Goal: Information Seeking & Learning: Learn about a topic

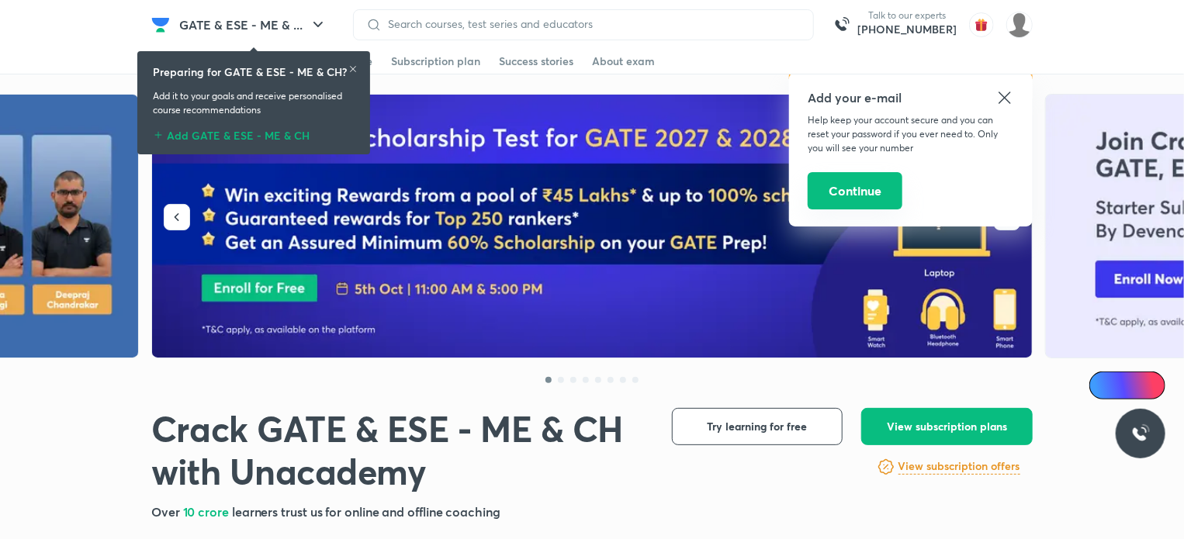
click at [843, 196] on button "Continue" at bounding box center [855, 190] width 95 height 37
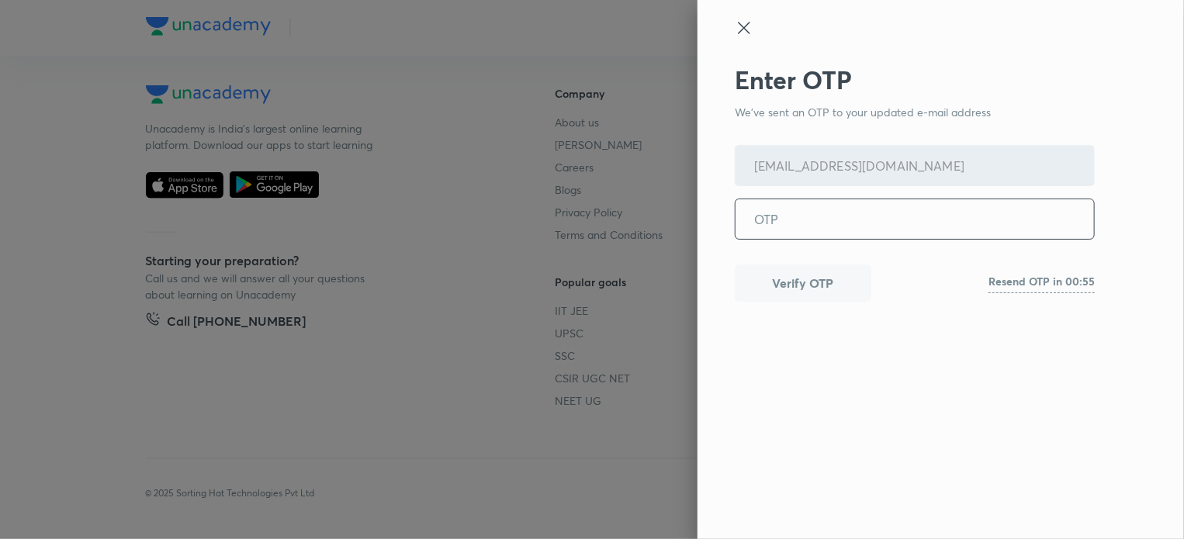
click at [793, 220] on input "tel" at bounding box center [915, 219] width 359 height 40
type input "911603"
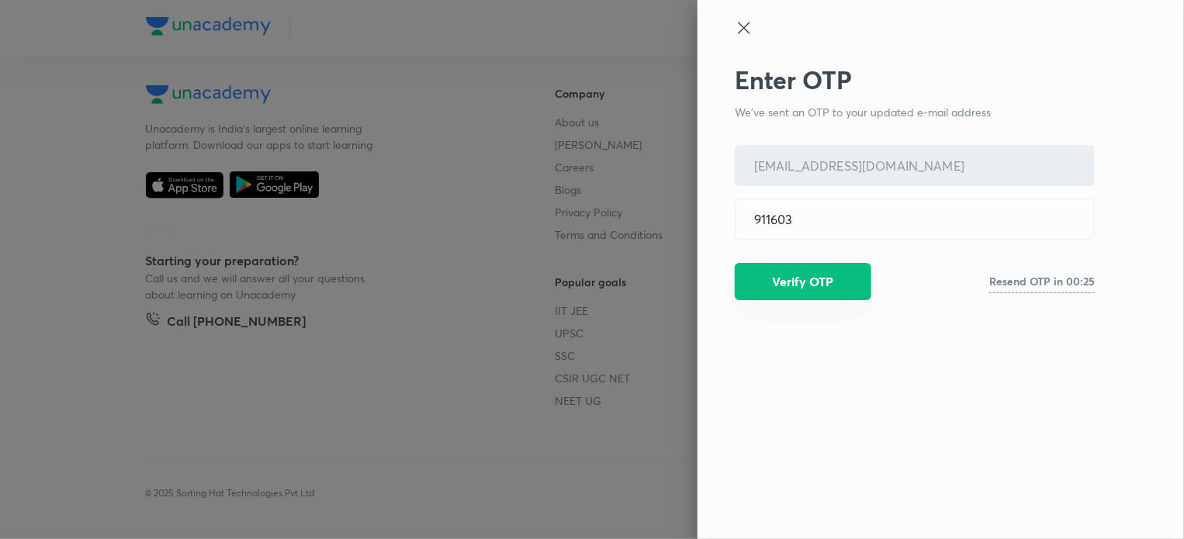
click at [798, 287] on button "Verify OTP" at bounding box center [803, 281] width 137 height 37
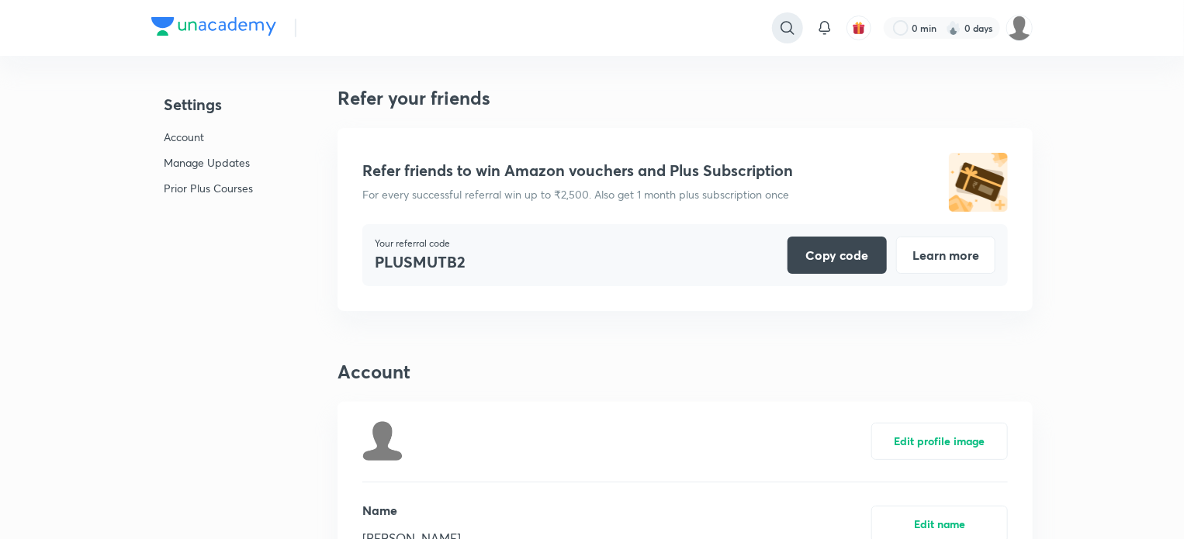
click at [780, 20] on icon at bounding box center [788, 28] width 19 height 19
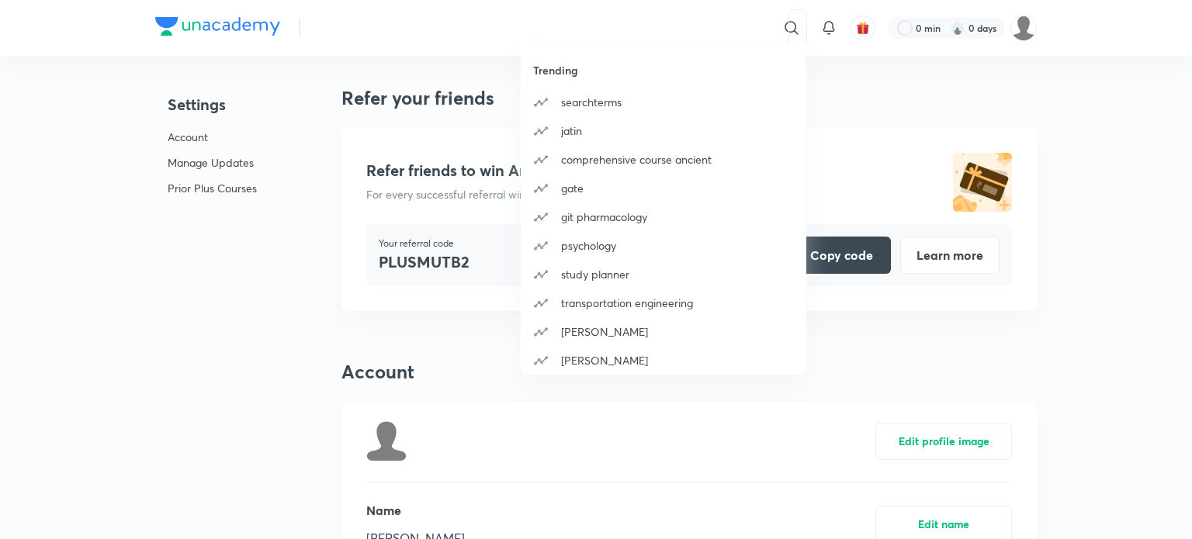
click at [649, 29] on div "Trending searchterms [PERSON_NAME] comprehensive course ancient gate git pharma…" at bounding box center [596, 269] width 1192 height 539
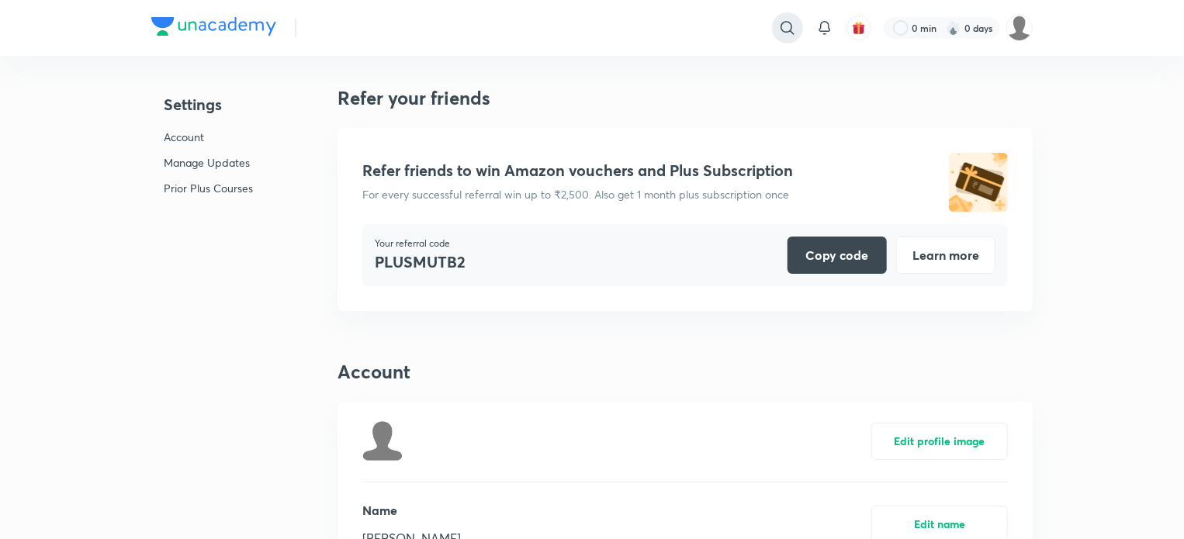
click at [792, 33] on icon at bounding box center [787, 27] width 13 height 13
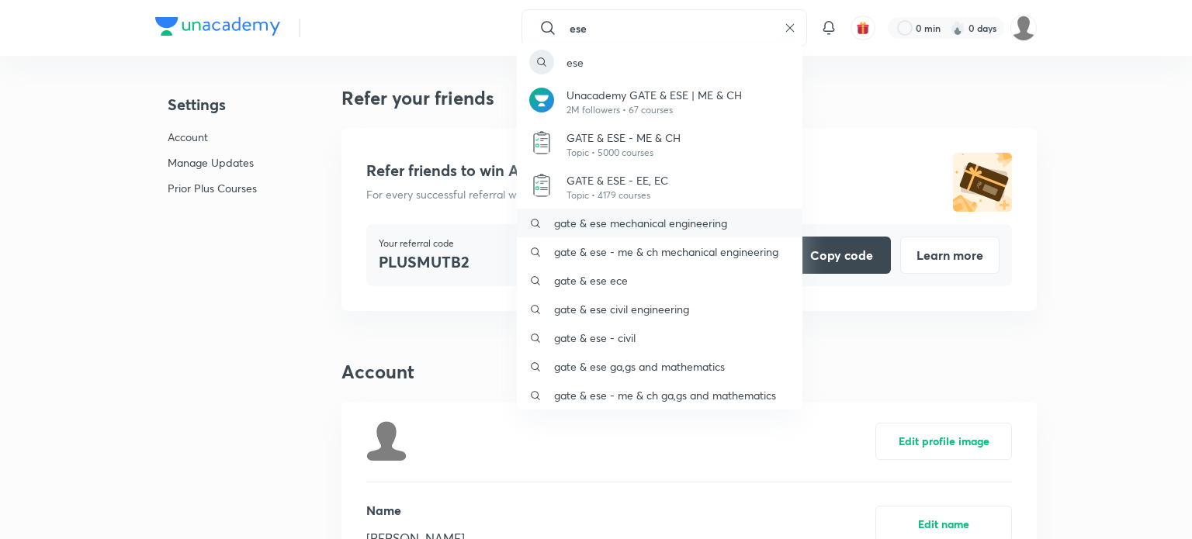
type input "ese"
click at [675, 221] on p "gate & ese mechanical engineering" at bounding box center [640, 223] width 173 height 16
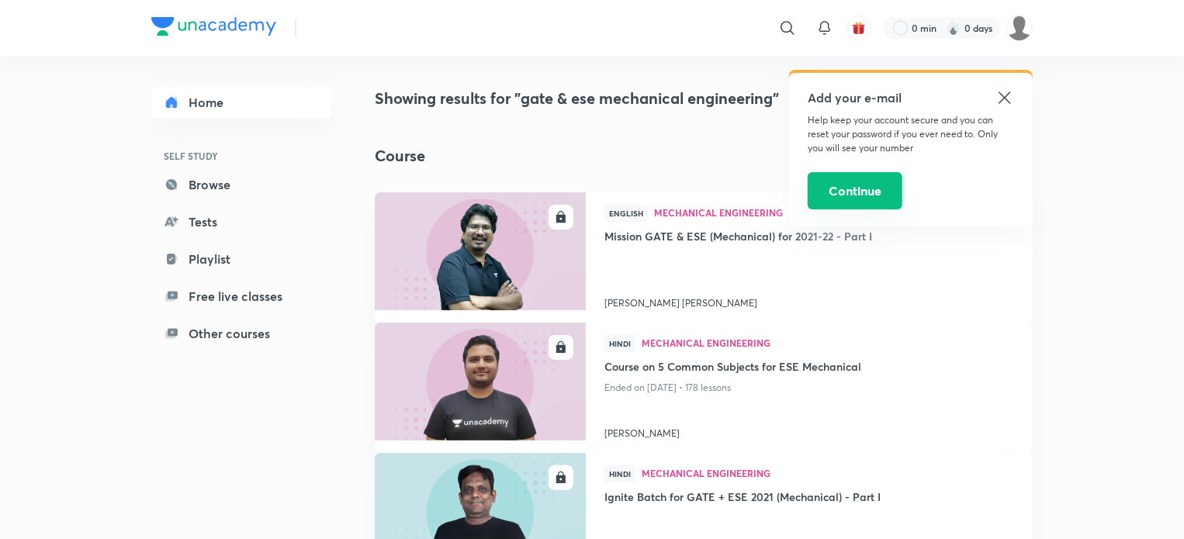
click at [852, 198] on button "Continue" at bounding box center [855, 190] width 95 height 37
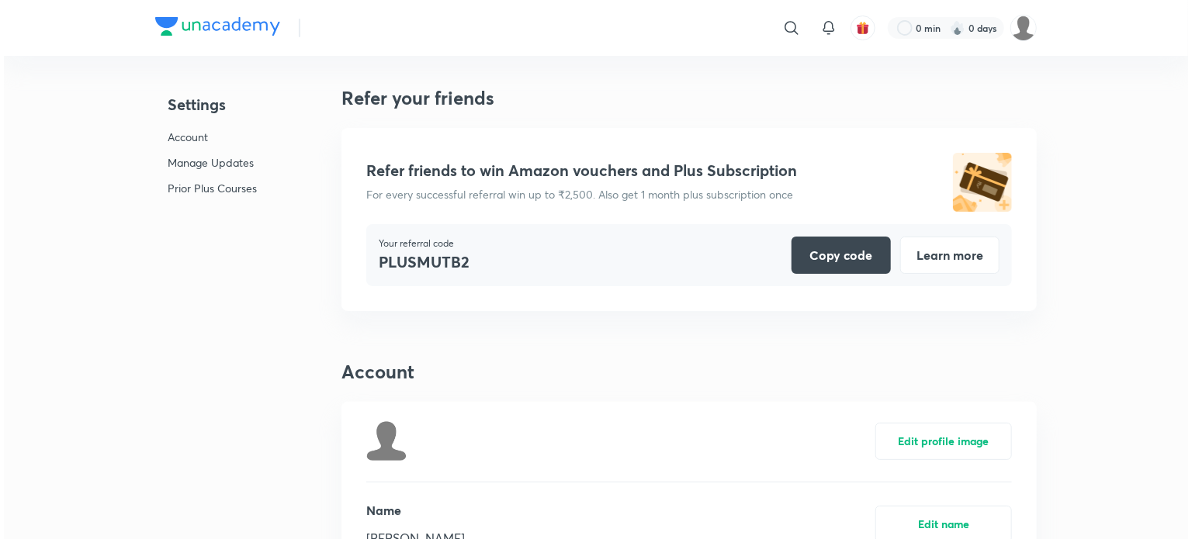
scroll to position [3844, 0]
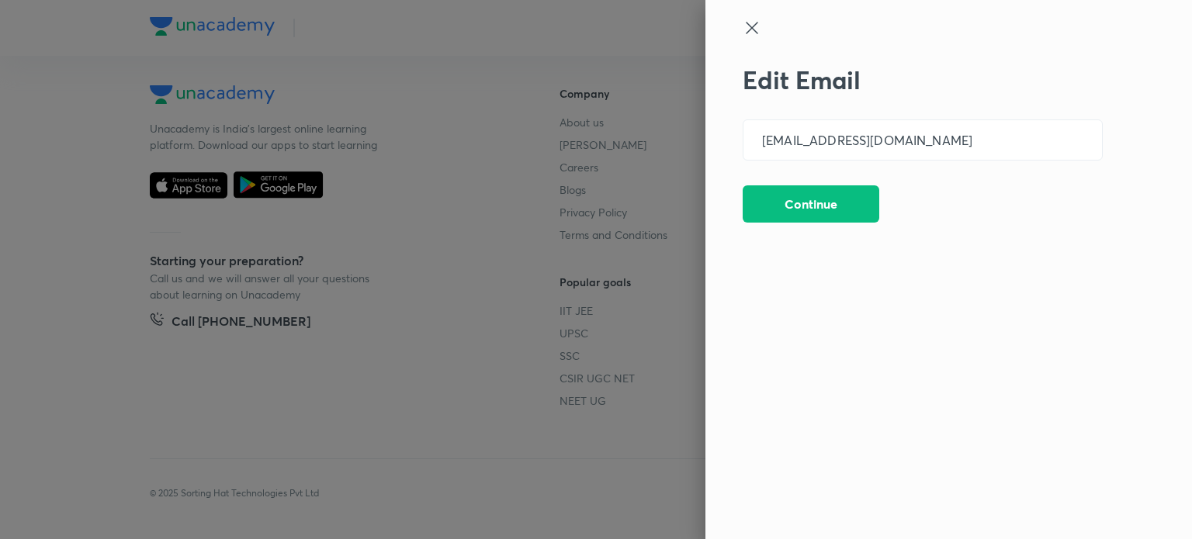
click at [753, 28] on icon at bounding box center [752, 28] width 12 height 12
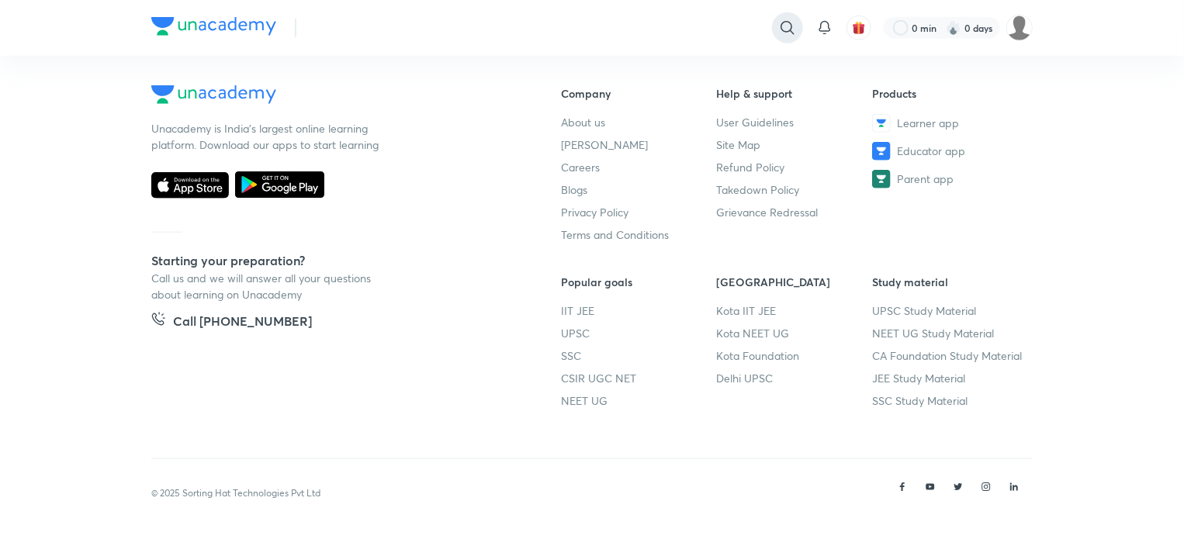
click at [777, 19] on div at bounding box center [787, 27] width 31 height 31
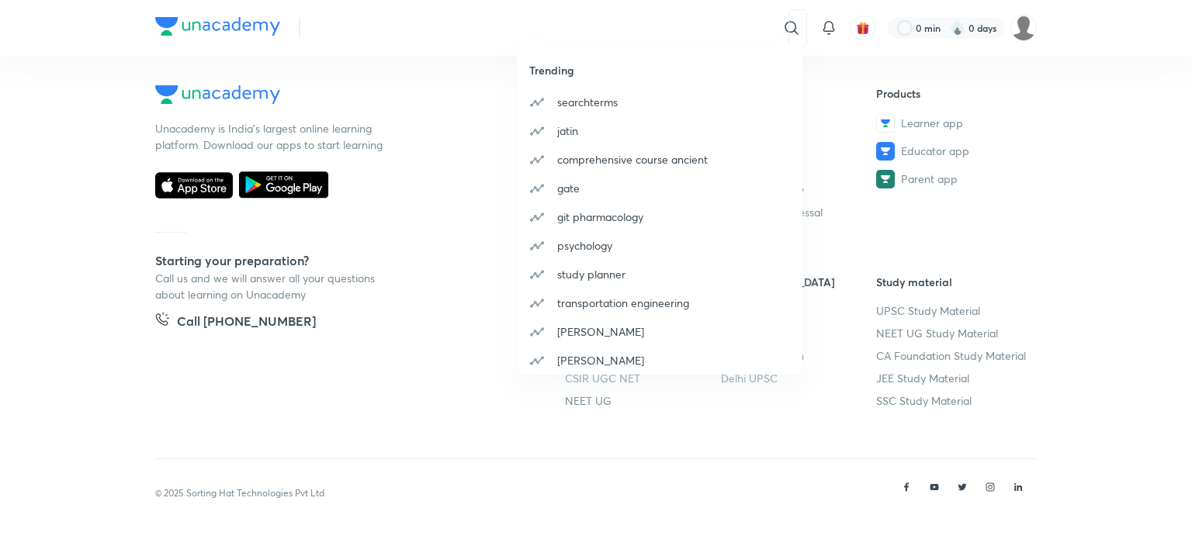
click at [624, 29] on div "Trending searchterms [PERSON_NAME] comprehensive course ancient gate git pharma…" at bounding box center [596, 269] width 1192 height 539
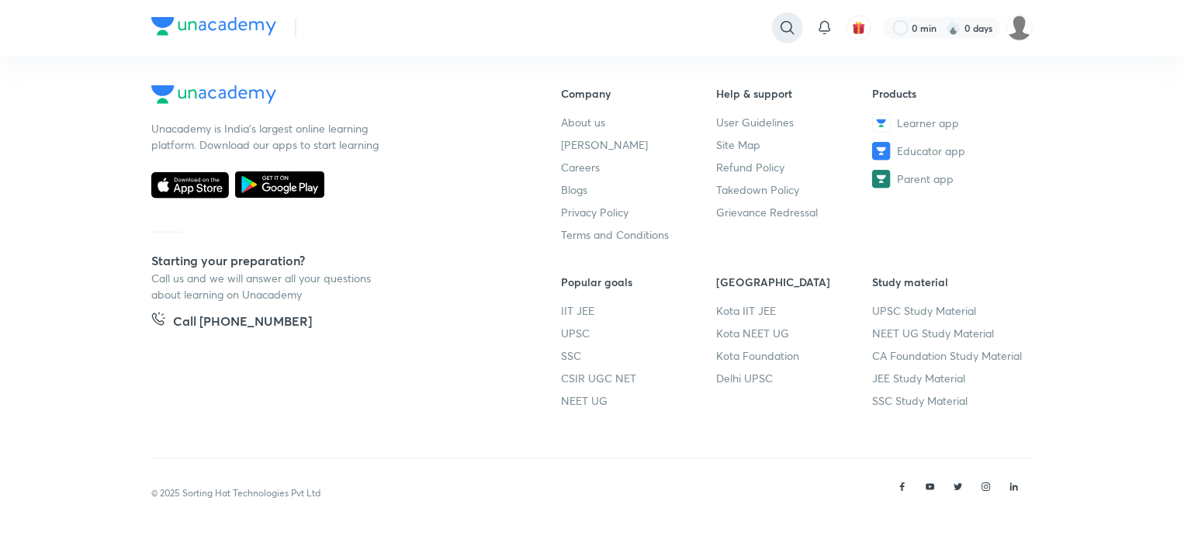
click at [793, 26] on icon at bounding box center [788, 28] width 19 height 19
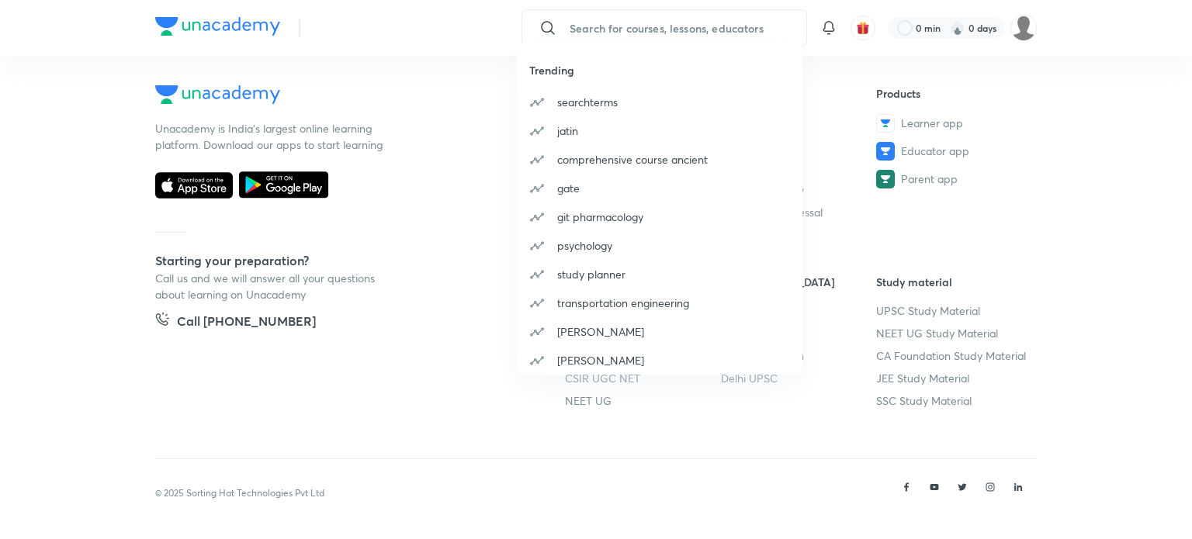
click at [654, 23] on div "Trending searchterms [PERSON_NAME] comprehensive course ancient gate git pharma…" at bounding box center [596, 269] width 1192 height 539
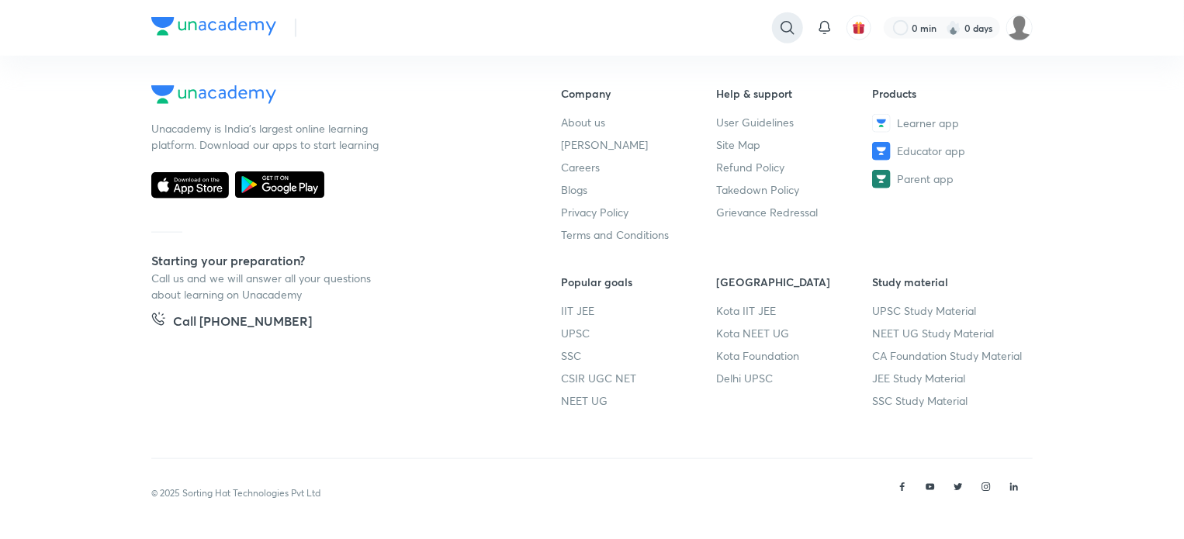
click at [780, 27] on icon at bounding box center [788, 28] width 19 height 19
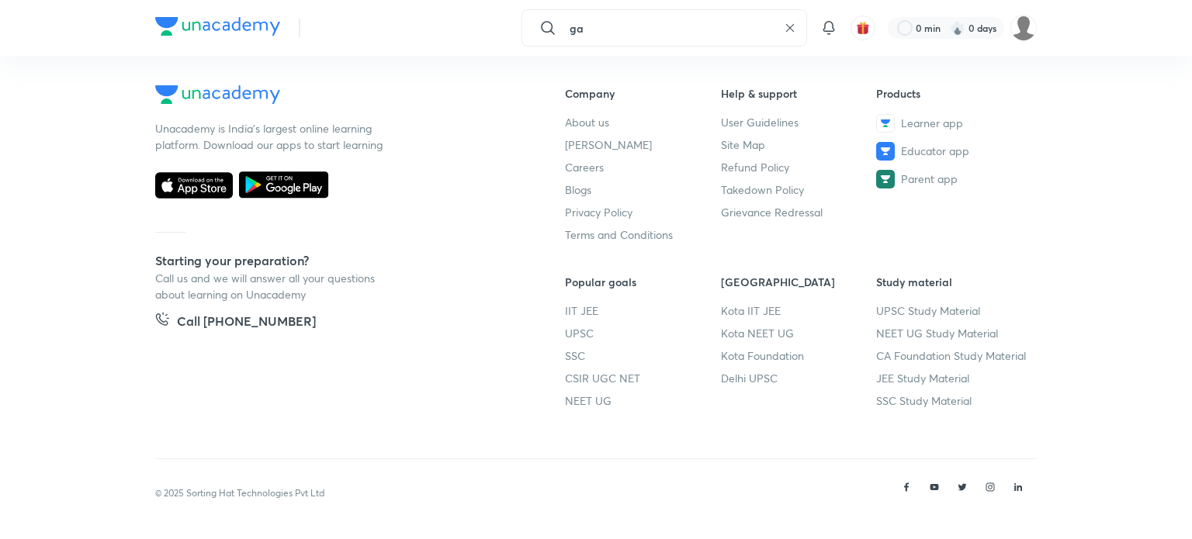
type input "g"
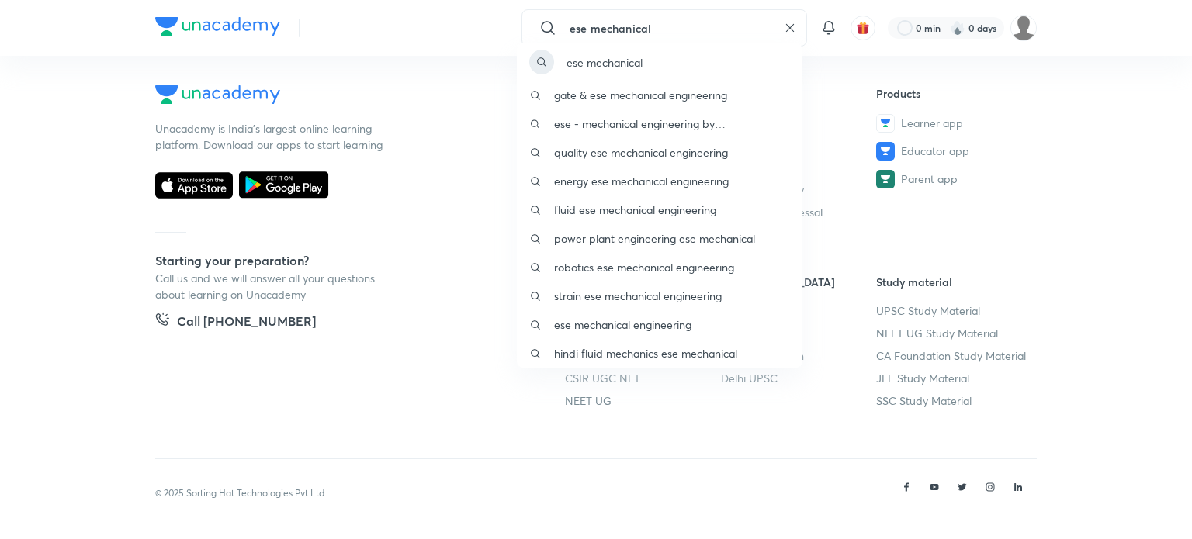
type input "ese mechanical"
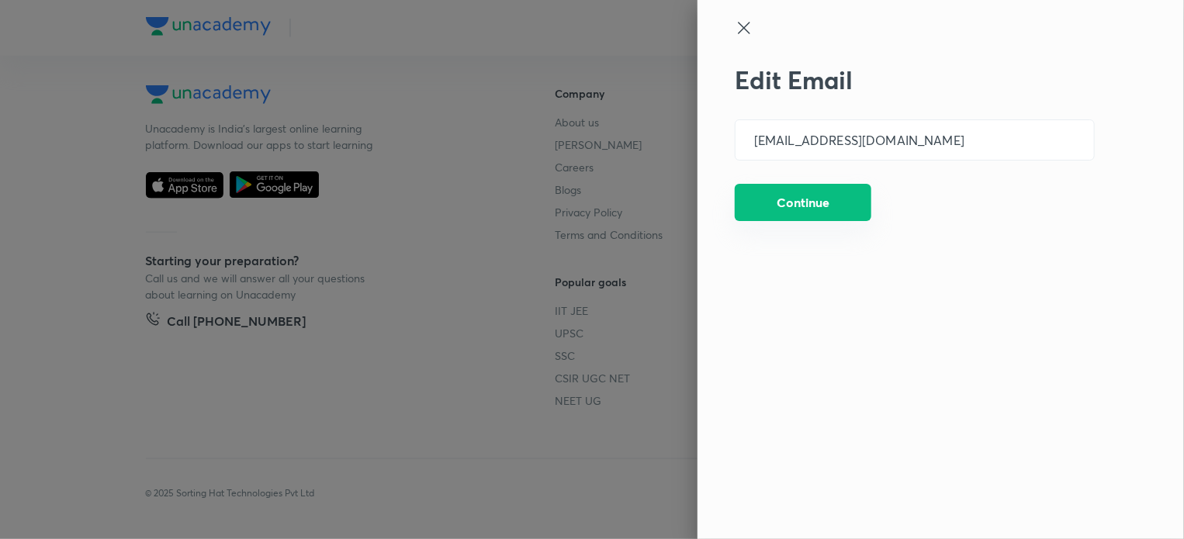
click at [841, 201] on button "Continue" at bounding box center [803, 202] width 137 height 37
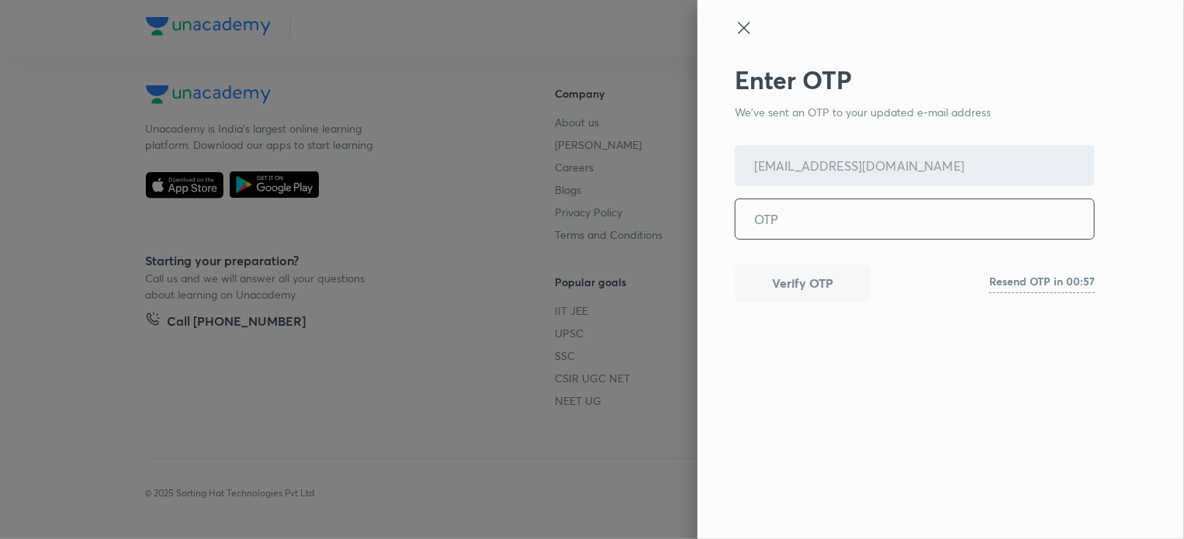
click at [820, 232] on input "tel" at bounding box center [915, 219] width 359 height 40
type input "807699"
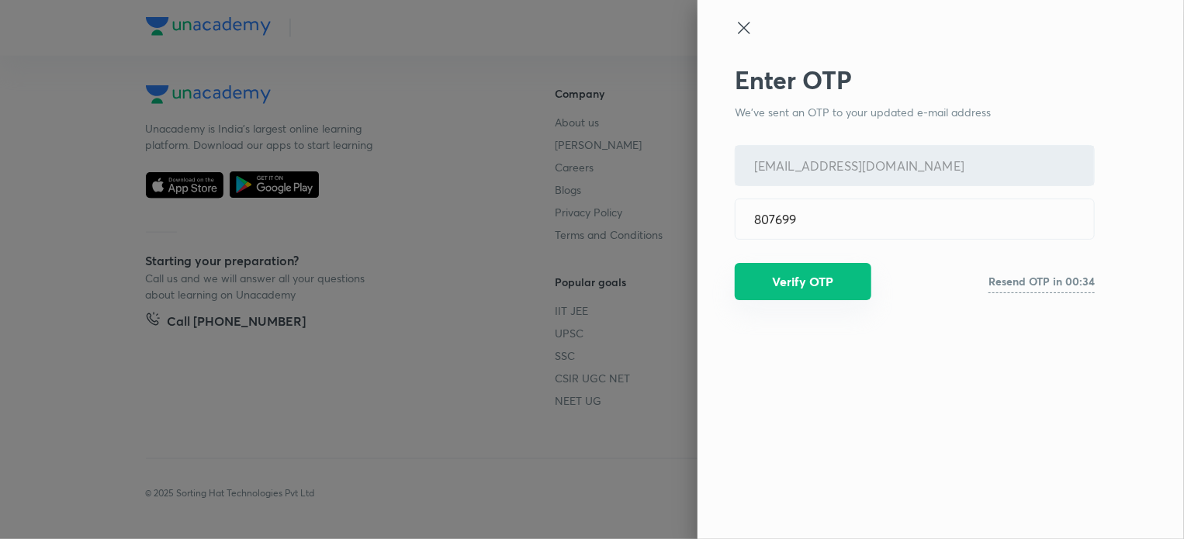
click at [798, 279] on button "Verify OTP" at bounding box center [803, 281] width 137 height 37
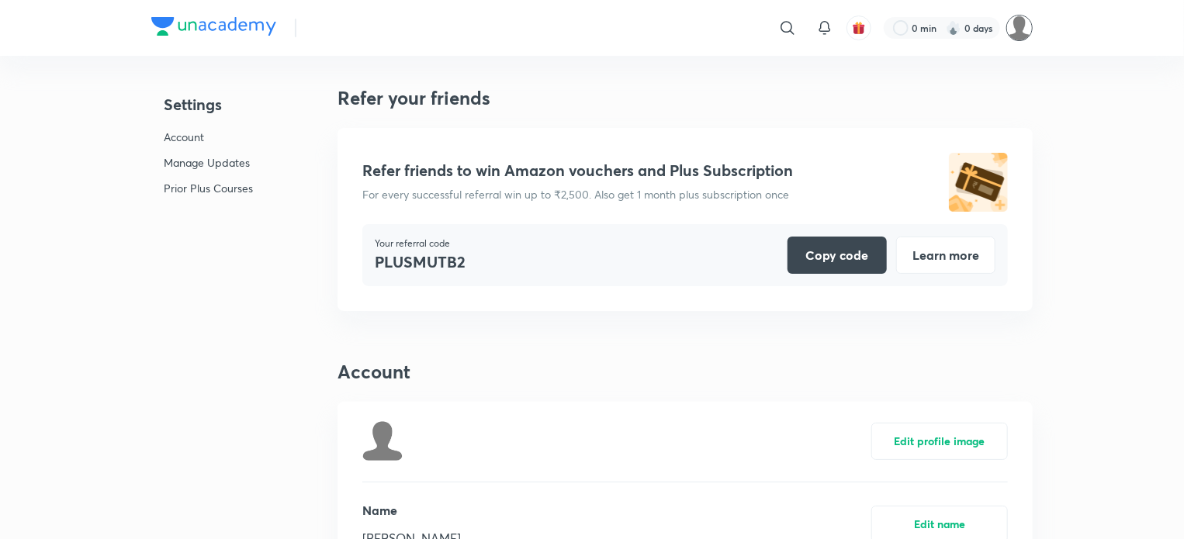
click at [1028, 35] on img at bounding box center [1020, 28] width 26 height 26
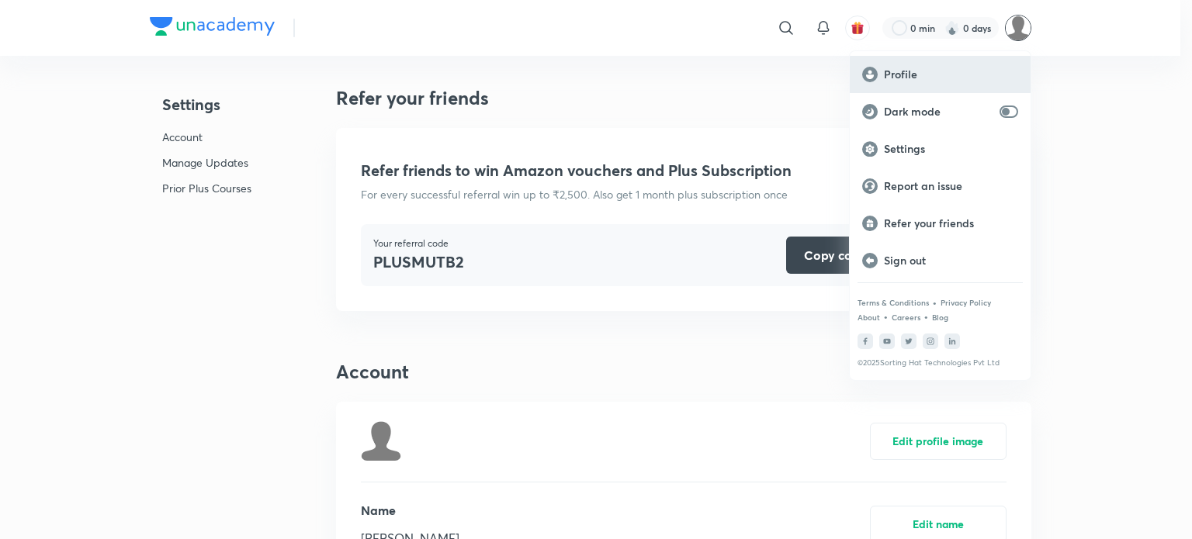
click at [916, 69] on p "Profile" at bounding box center [951, 75] width 134 height 14
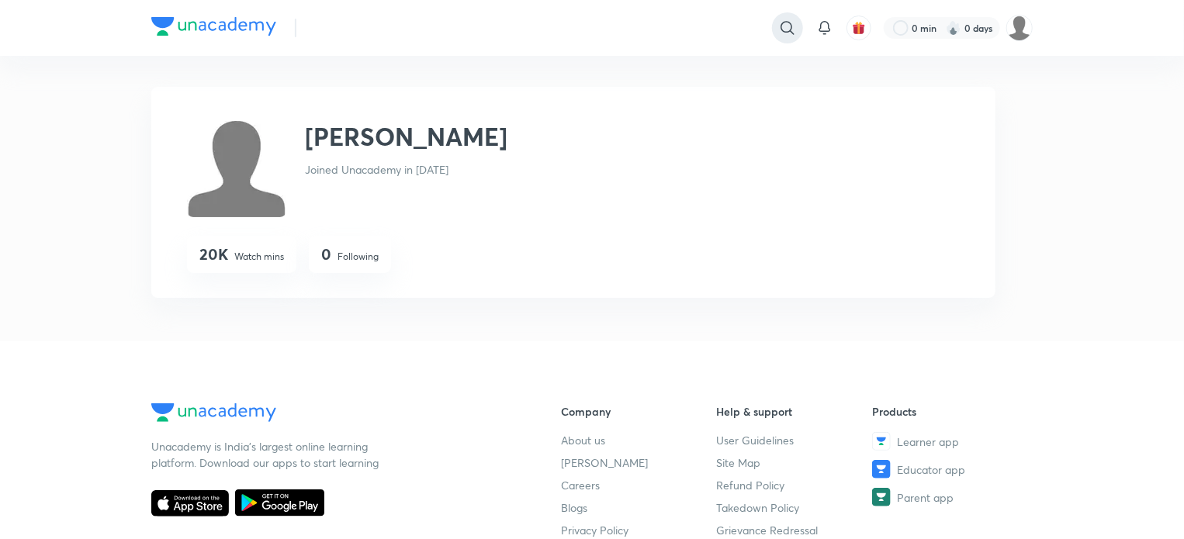
click at [792, 33] on icon at bounding box center [787, 27] width 13 height 13
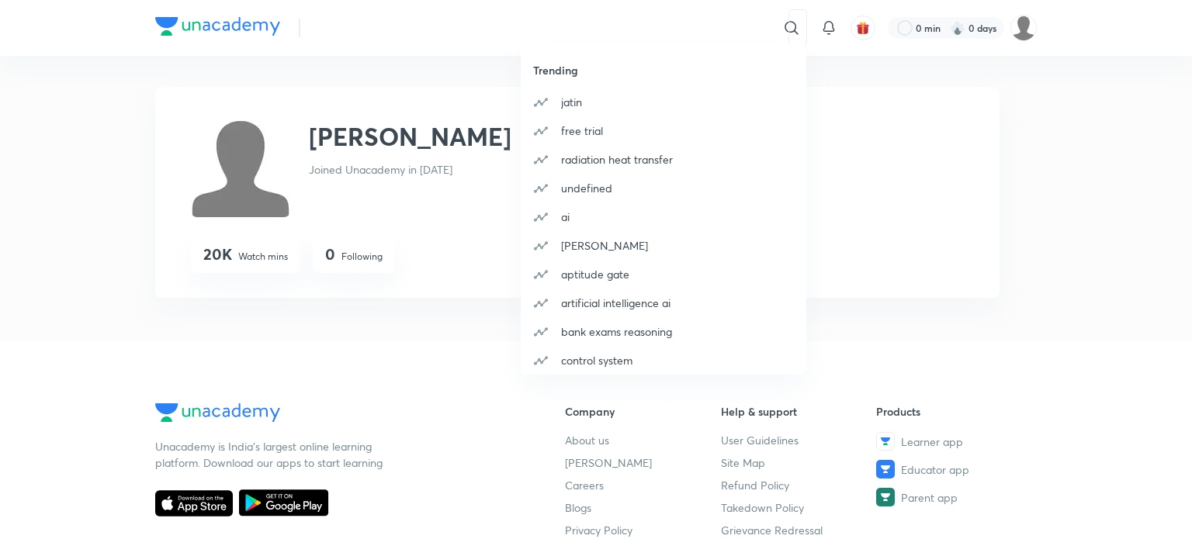
click at [671, 25] on div "Trending jatin free trial radiation heat transfer undefined ai amit rohra aptit…" at bounding box center [596, 269] width 1192 height 539
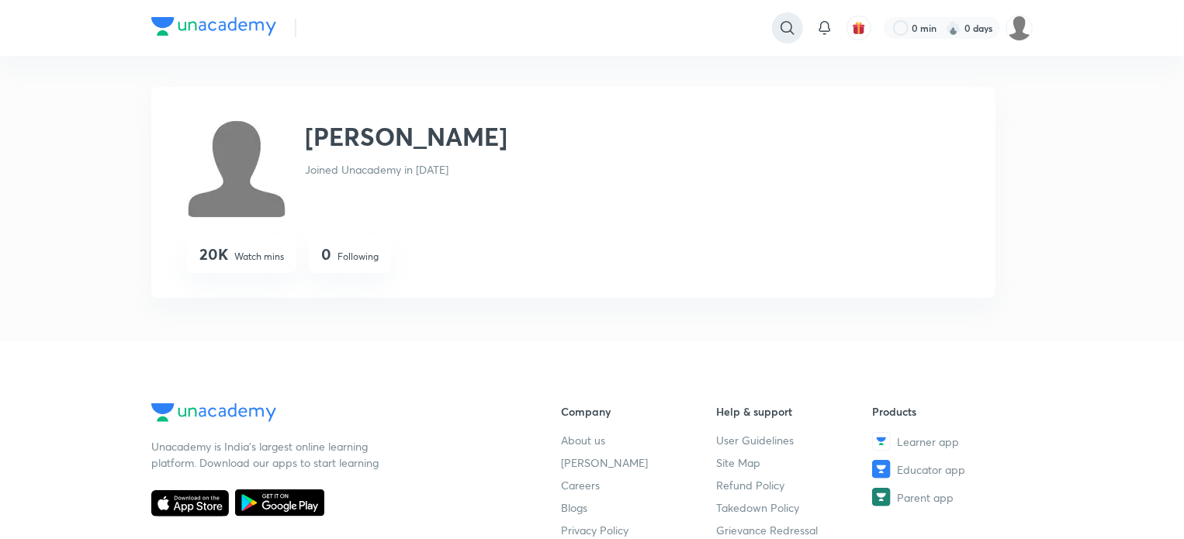
click at [779, 29] on icon at bounding box center [788, 28] width 19 height 19
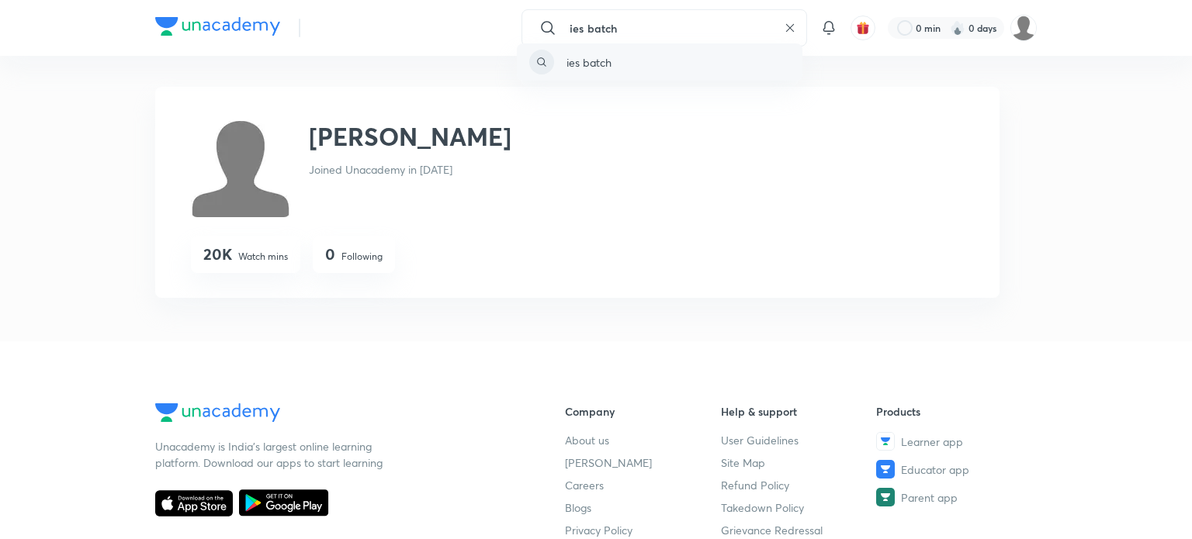
type input "ies batch"
click at [615, 68] on div "ies batch" at bounding box center [660, 61] width 286 height 37
